Goal: Check status: Check status

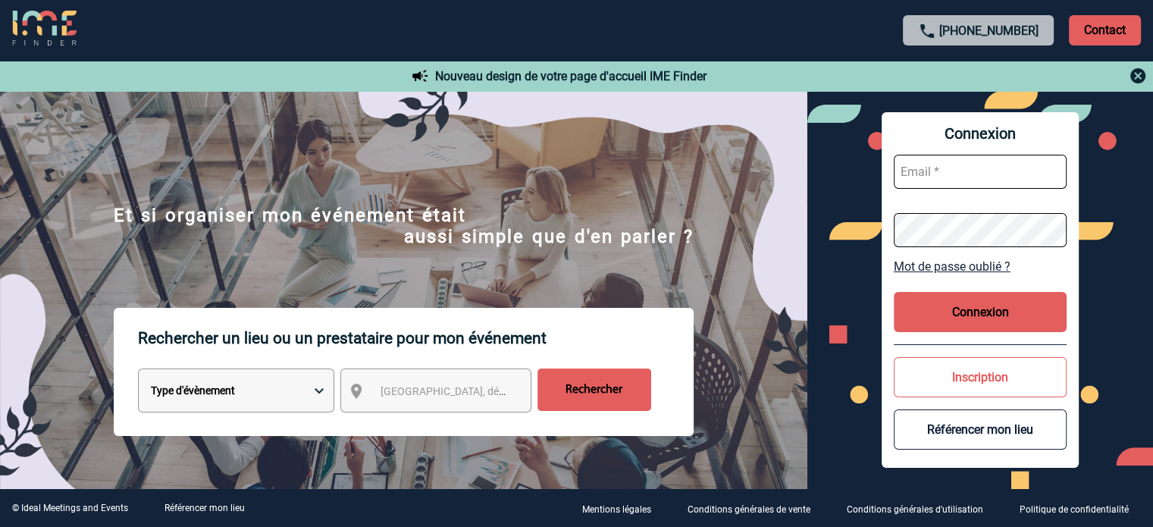
type input "cleborgne@ime-groupe.com"
click at [952, 330] on button "Connexion" at bounding box center [980, 312] width 173 height 40
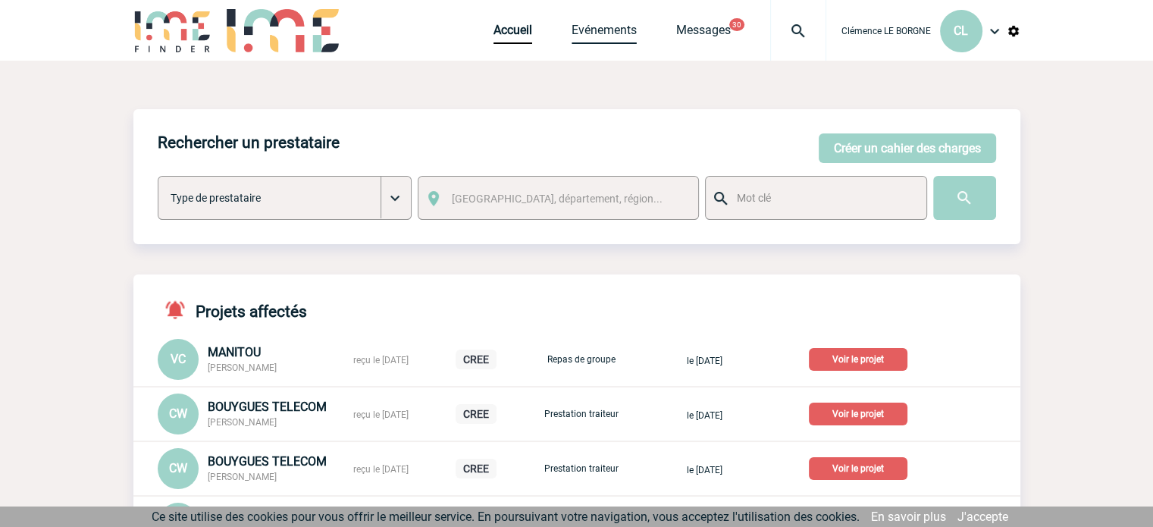
click at [610, 28] on link "Evénements" at bounding box center [604, 33] width 65 height 21
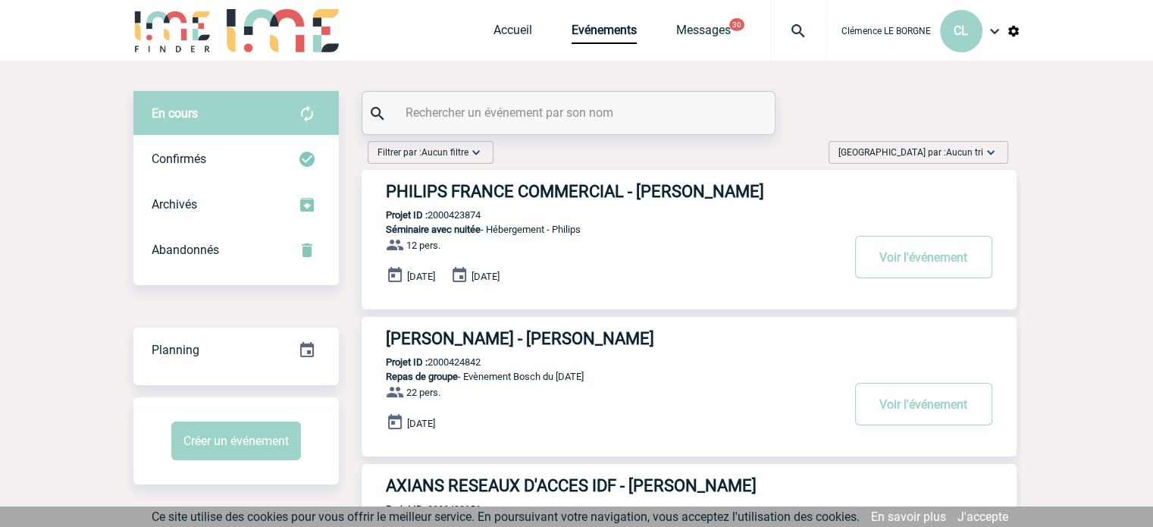
click at [494, 109] on input "text" at bounding box center [570, 113] width 337 height 22
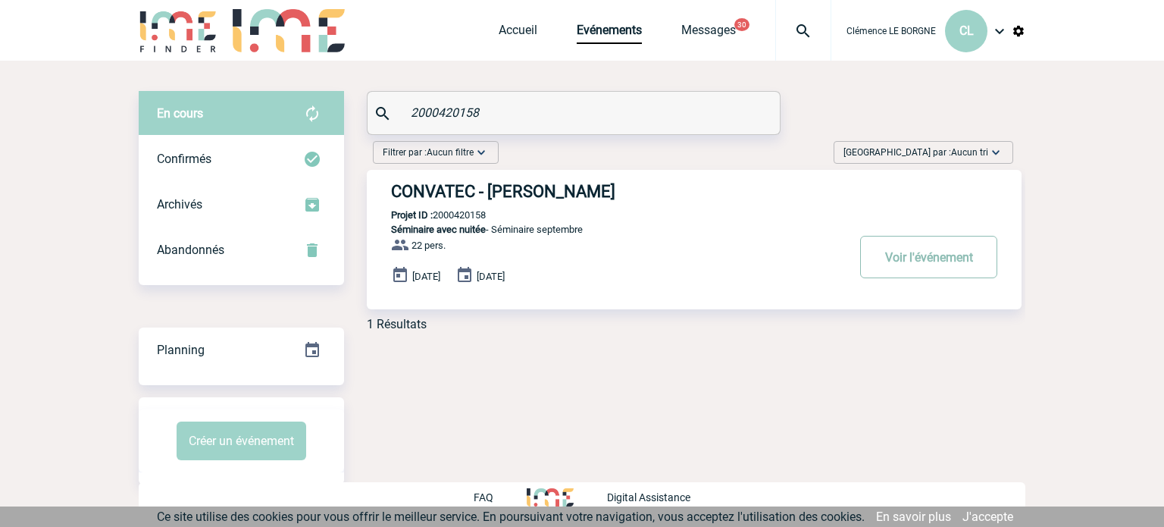
type input "2000420158"
click at [894, 258] on button "Voir l'événement" at bounding box center [928, 257] width 137 height 42
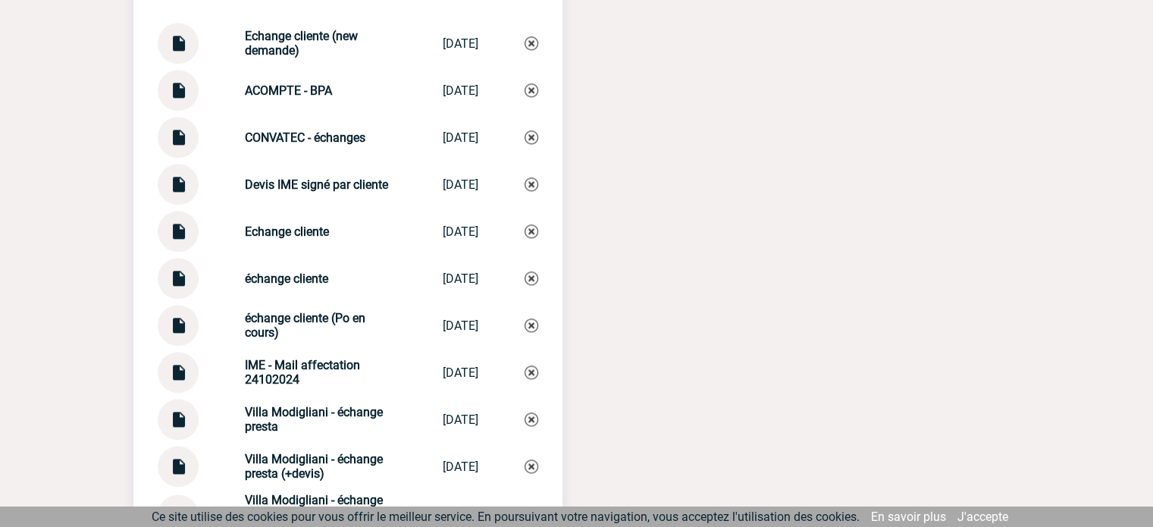
scroll to position [1771, 0]
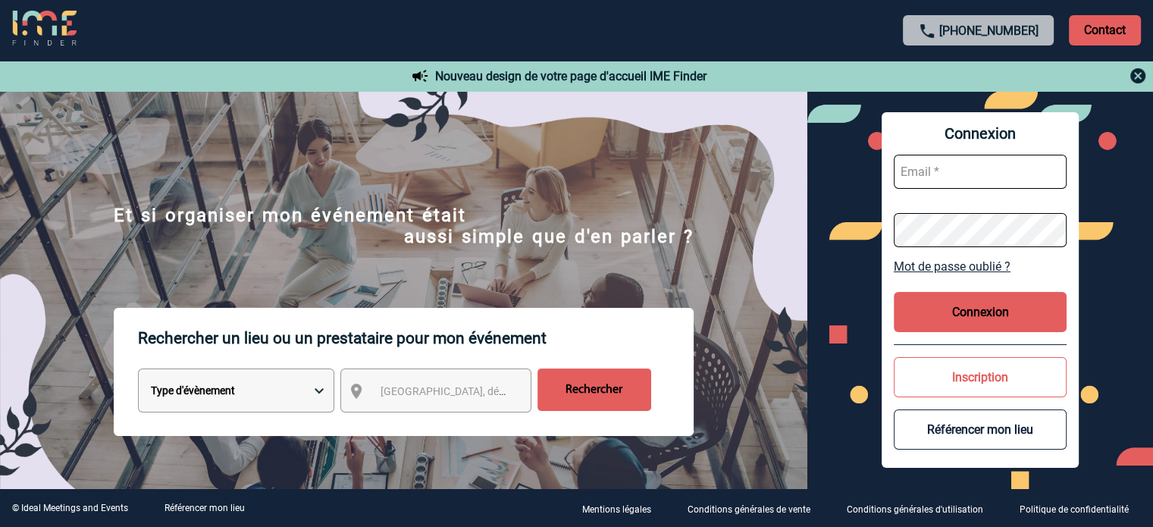
type input "[EMAIL_ADDRESS][DOMAIN_NAME]"
click at [901, 311] on button "Connexion" at bounding box center [980, 312] width 173 height 40
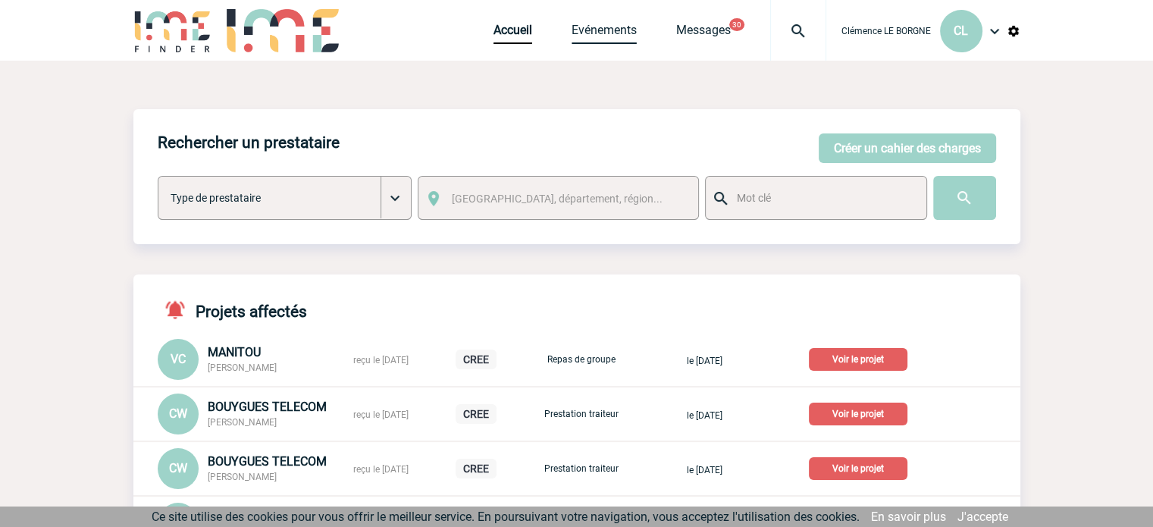
drag, startPoint x: 608, startPoint y: 36, endPoint x: 593, endPoint y: 105, distance: 70.6
click at [607, 36] on link "Evénements" at bounding box center [604, 33] width 65 height 21
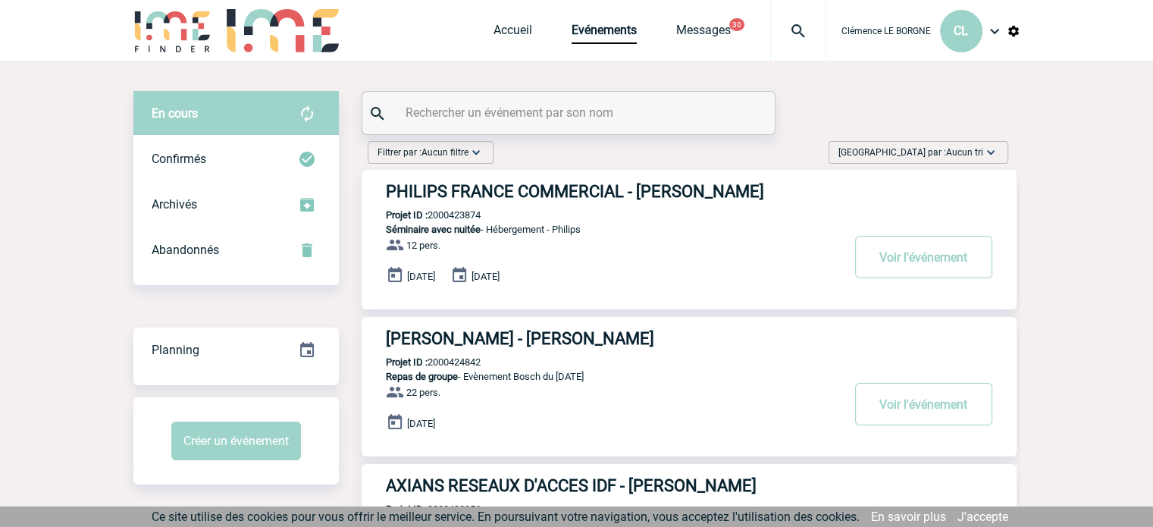
click at [520, 114] on input "text" at bounding box center [570, 113] width 337 height 22
paste input "2000420158"
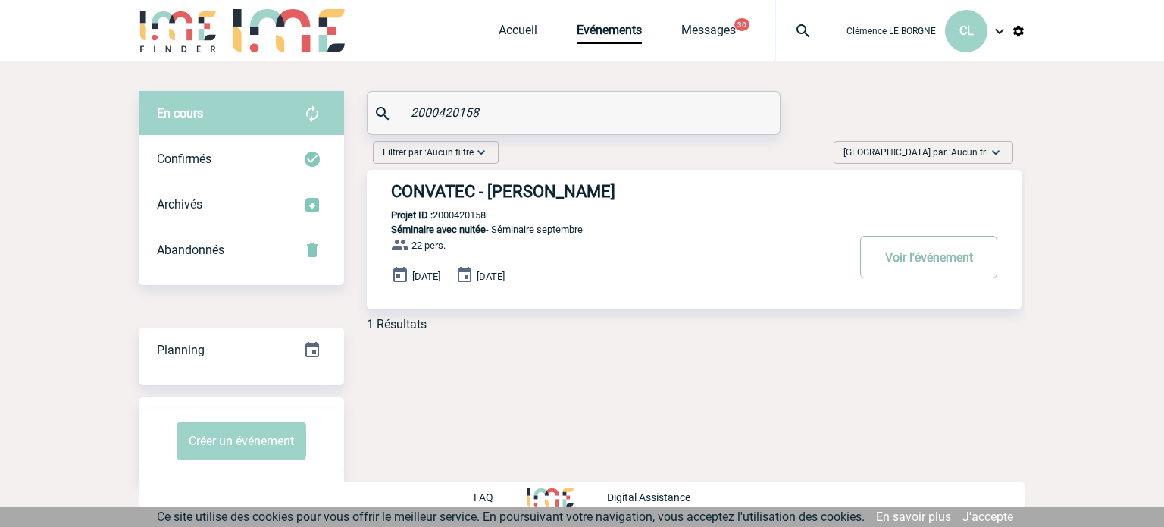
type input "2000420158"
drag, startPoint x: 888, startPoint y: 249, endPoint x: 843, endPoint y: 264, distance: 47.7
click at [888, 250] on button "Voir l'événement" at bounding box center [928, 257] width 137 height 42
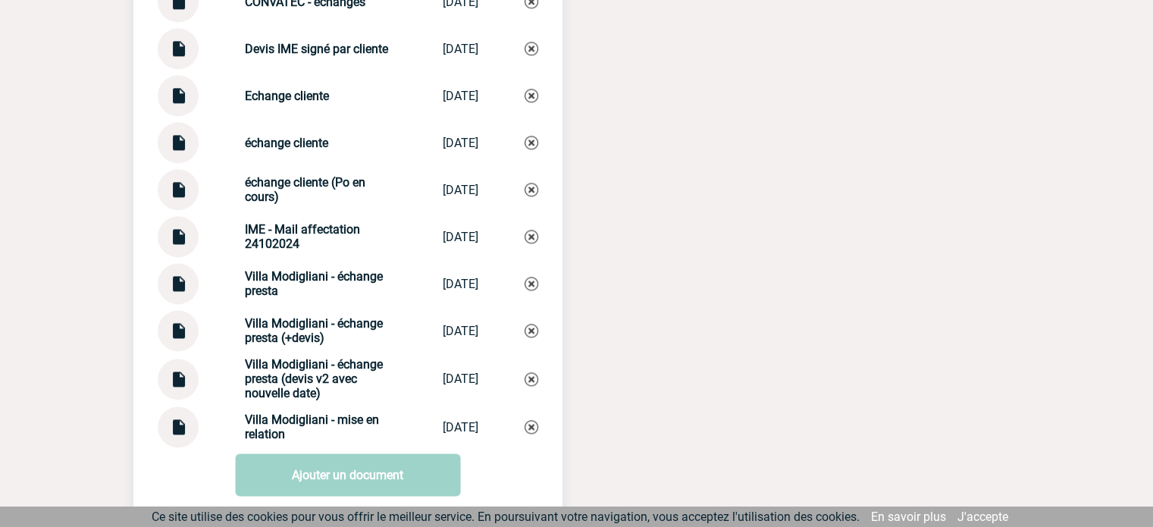
scroll to position [1971, 0]
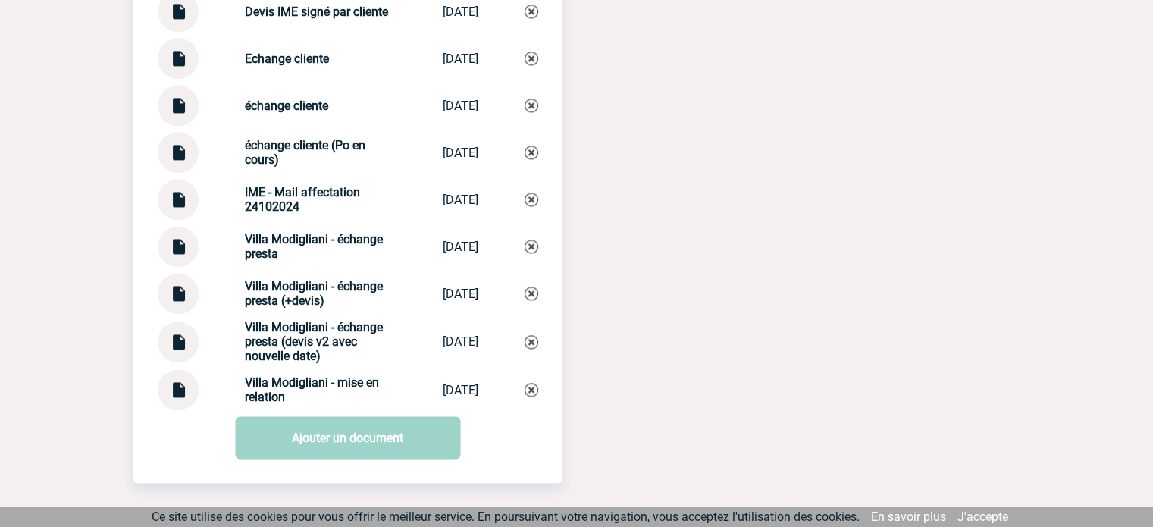
click at [262, 163] on strong "échange cliente (Po en cours)" at bounding box center [305, 152] width 121 height 29
click at [190, 172] on div at bounding box center [178, 152] width 41 height 41
click at [173, 161] on img at bounding box center [178, 147] width 20 height 30
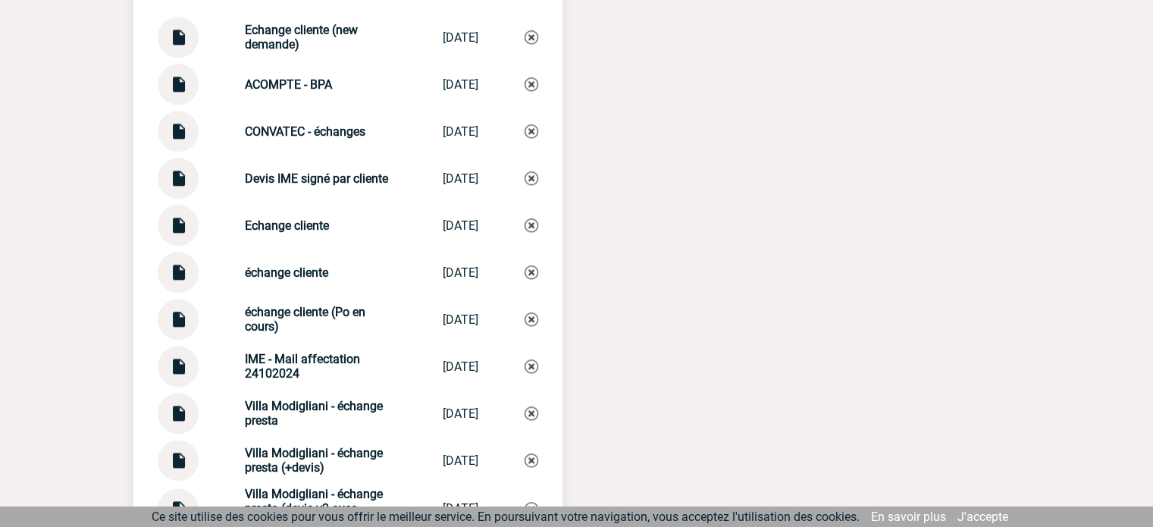
scroll to position [1771, 0]
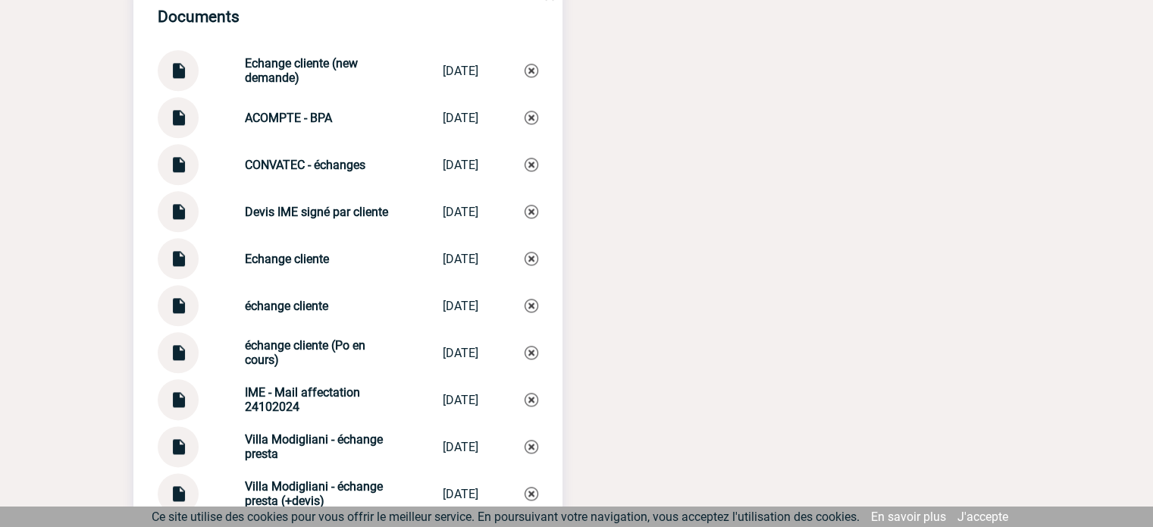
click at [297, 219] on strong "Devis IME signé par cliente" at bounding box center [316, 212] width 143 height 14
drag, startPoint x: 203, startPoint y: 218, endPoint x: 174, endPoint y: 219, distance: 29.6
click at [195, 218] on div "Devis IME signé par cliente [PERSON_NAME] IME sign�... [DATE]" at bounding box center [348, 211] width 381 height 41
click at [174, 221] on img at bounding box center [178, 206] width 20 height 30
click at [188, 128] on div at bounding box center [178, 117] width 41 height 41
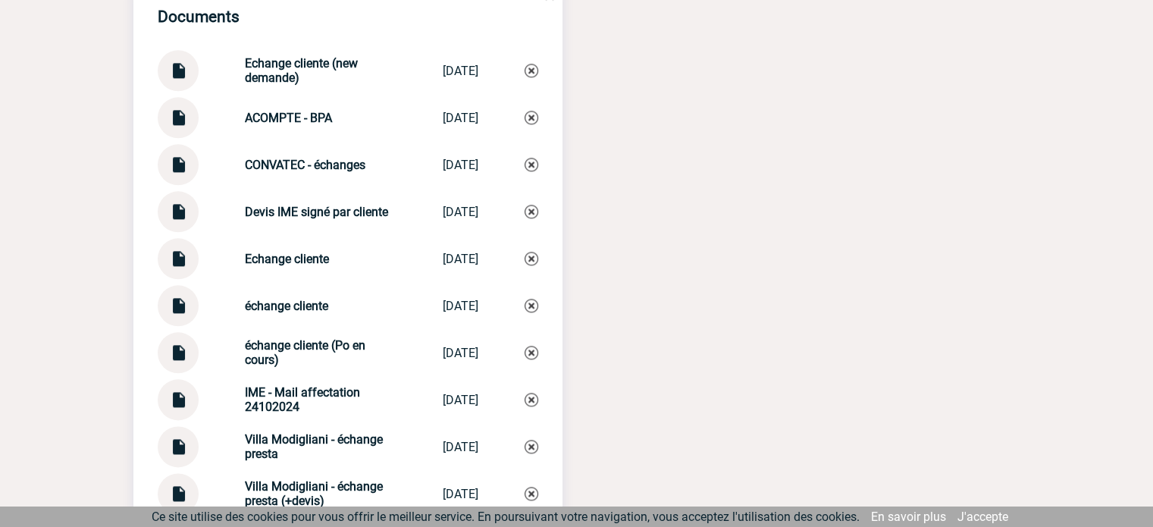
click at [180, 127] on img at bounding box center [178, 112] width 20 height 30
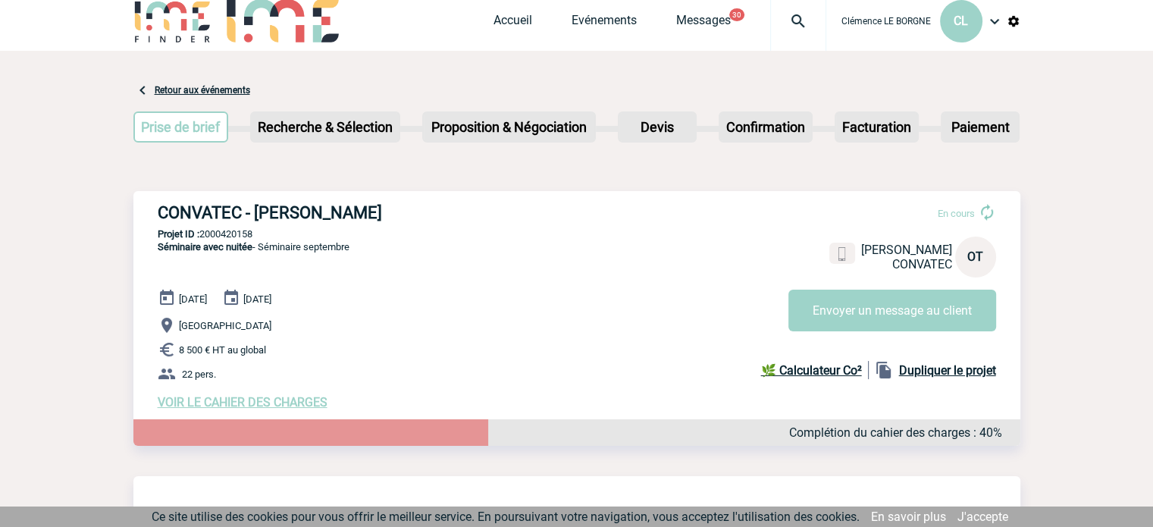
scroll to position [0, 0]
